Goal: Task Accomplishment & Management: Use online tool/utility

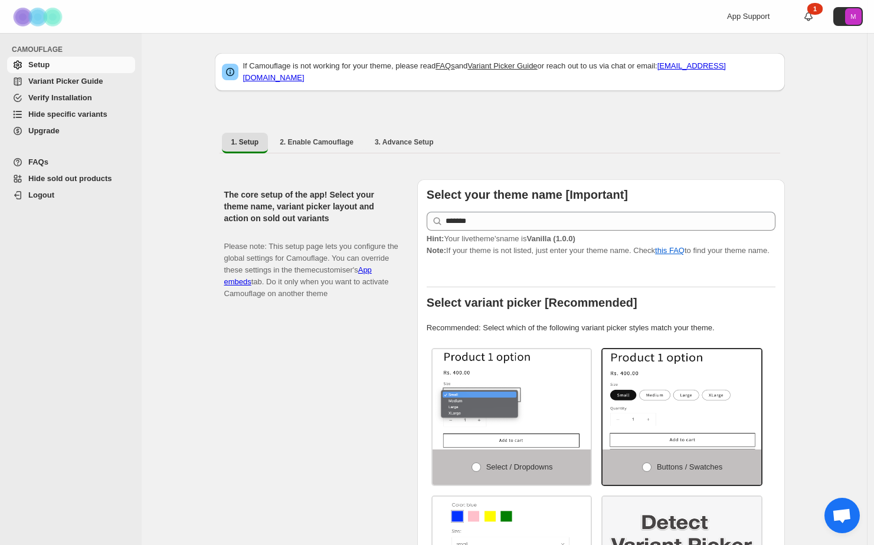
click at [76, 79] on span "Variant Picker Guide" at bounding box center [65, 81] width 74 height 9
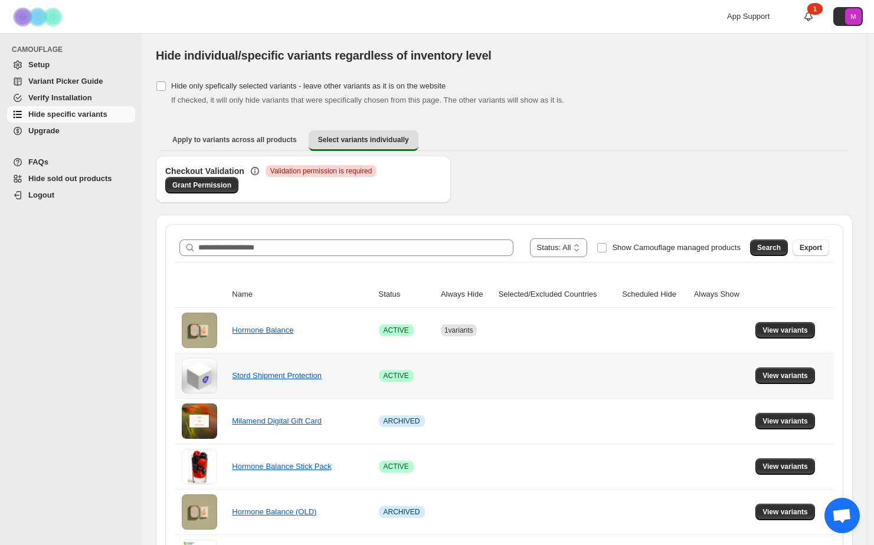
scroll to position [10, 0]
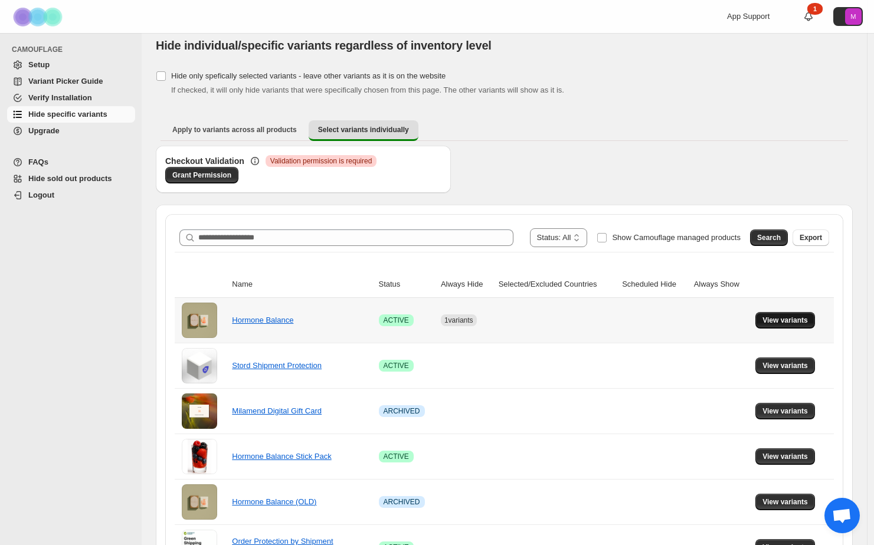
click at [785, 322] on span "View variants" at bounding box center [785, 320] width 45 height 9
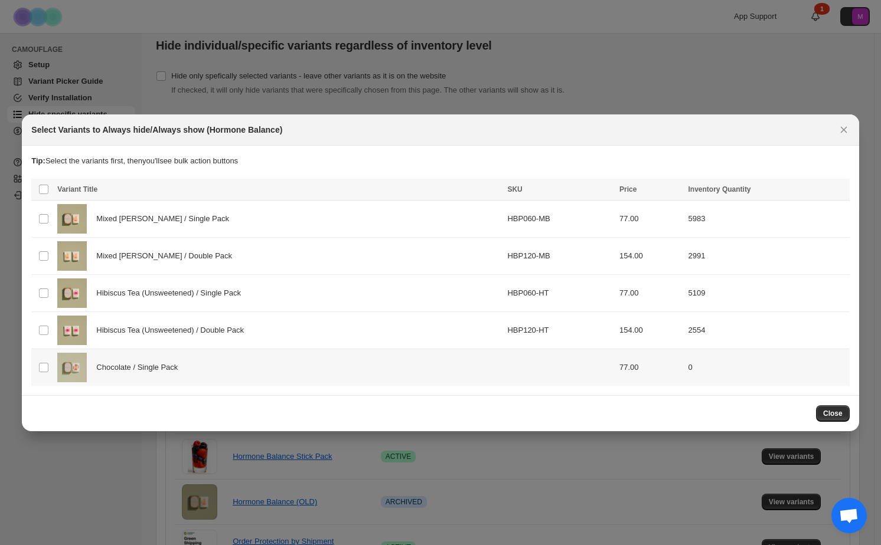
click at [166, 380] on div "Chocolate / Single Pack" at bounding box center [278, 368] width 443 height 30
click at [566, 191] on span "Always hide" at bounding box center [584, 190] width 41 height 9
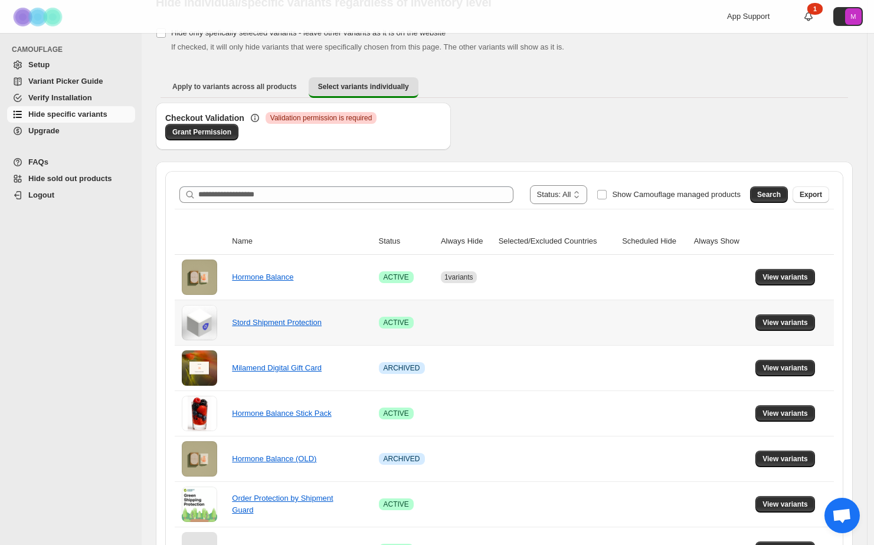
scroll to position [74, 0]
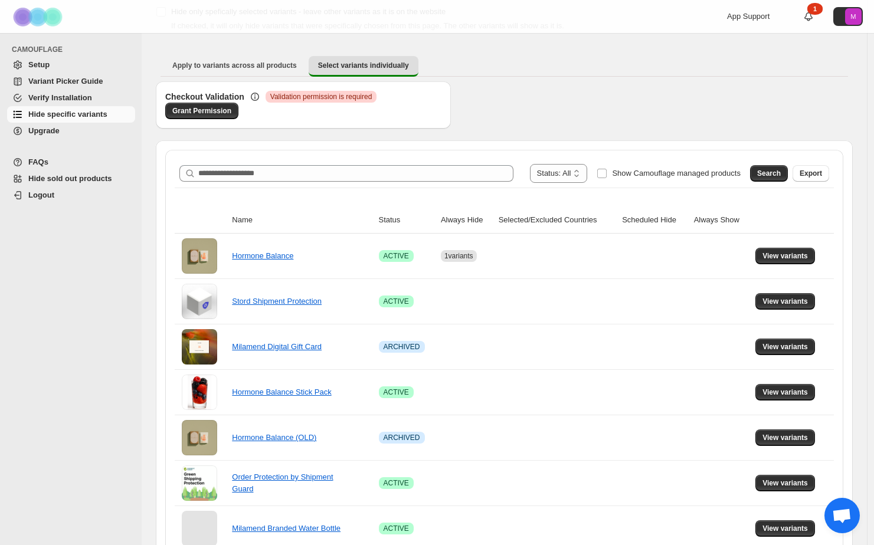
click at [574, 94] on div "Checkout Validation Critical Validation permission is required Grant Permission" at bounding box center [504, 110] width 697 height 59
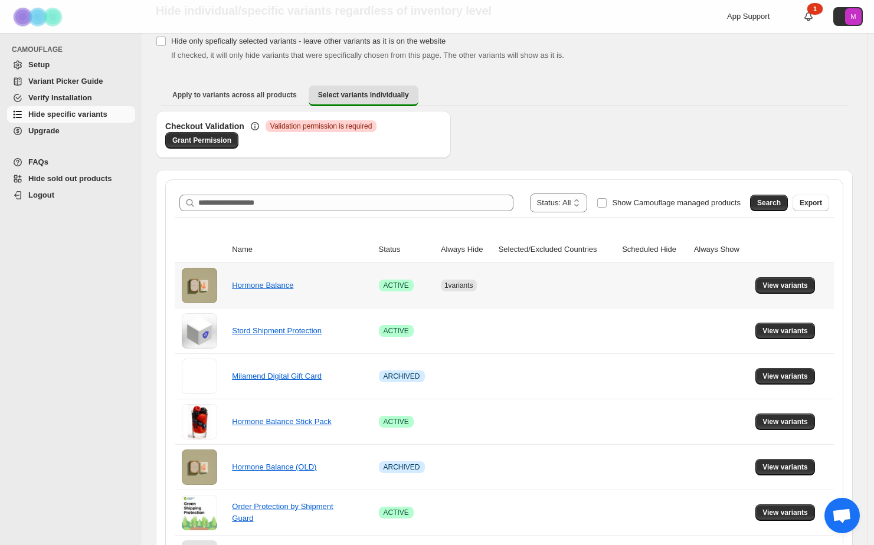
scroll to position [46, 0]
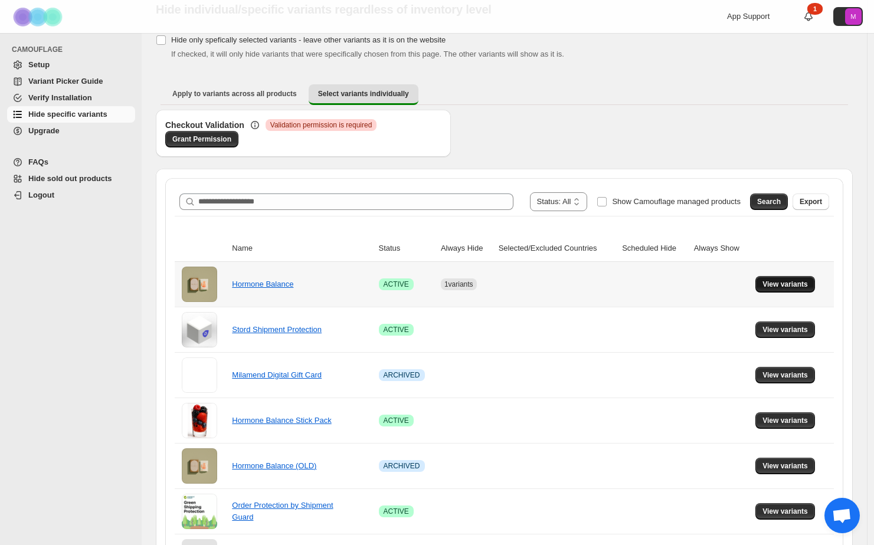
click at [787, 287] on span "View variants" at bounding box center [785, 284] width 45 height 9
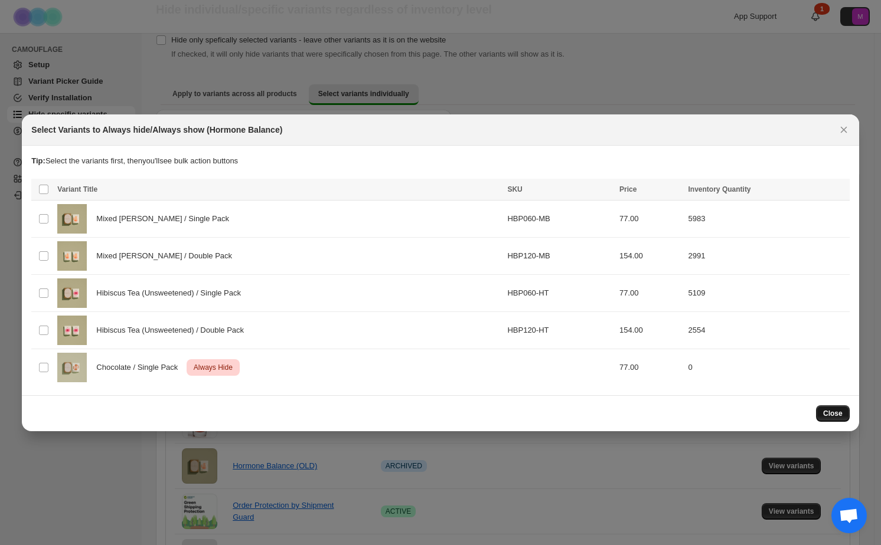
click at [836, 414] on span "Close" at bounding box center [832, 413] width 19 height 9
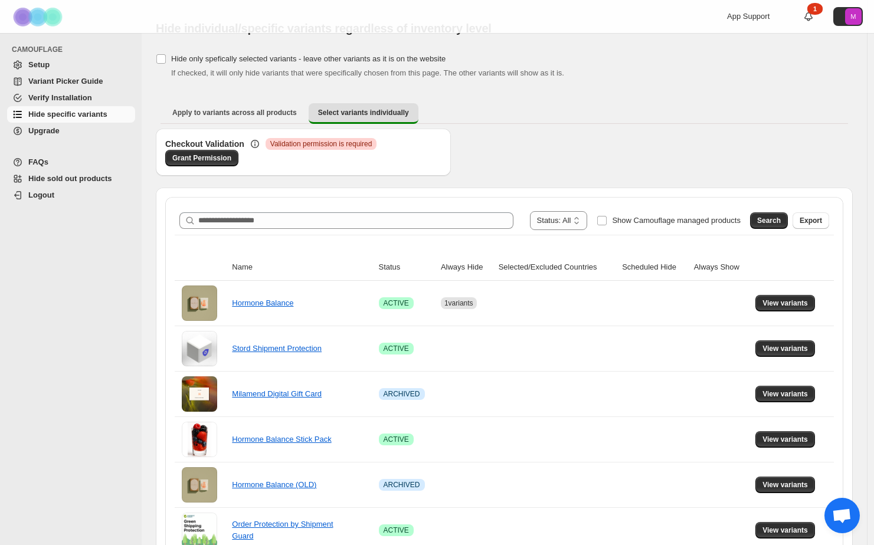
scroll to position [0, 0]
